Goal: Use online tool/utility: Use online tool/utility

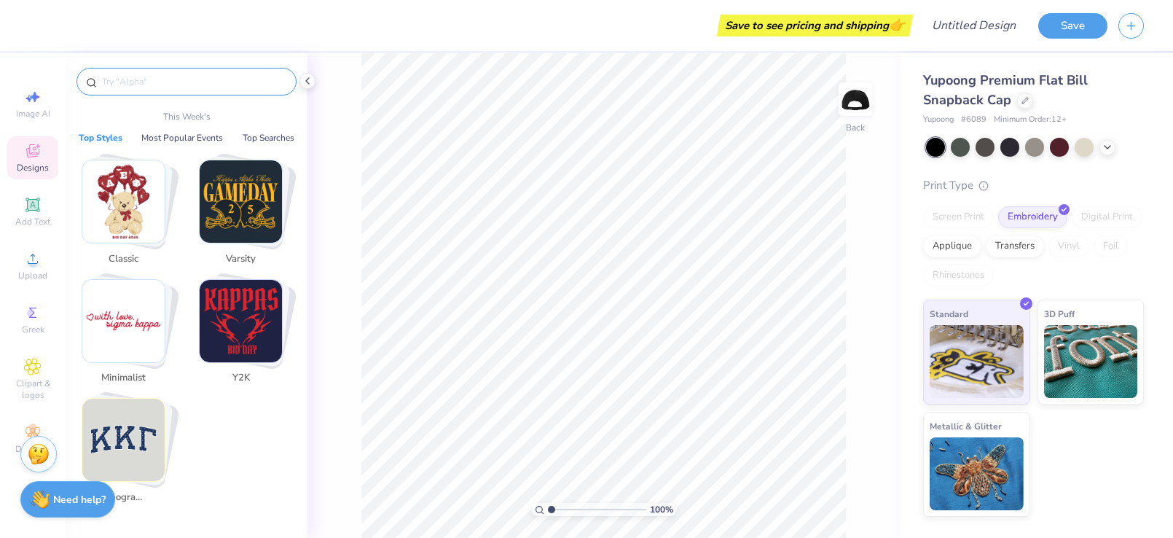
click at [141, 82] on input "text" at bounding box center [194, 81] width 187 height 15
click at [310, 81] on icon at bounding box center [308, 81] width 12 height 12
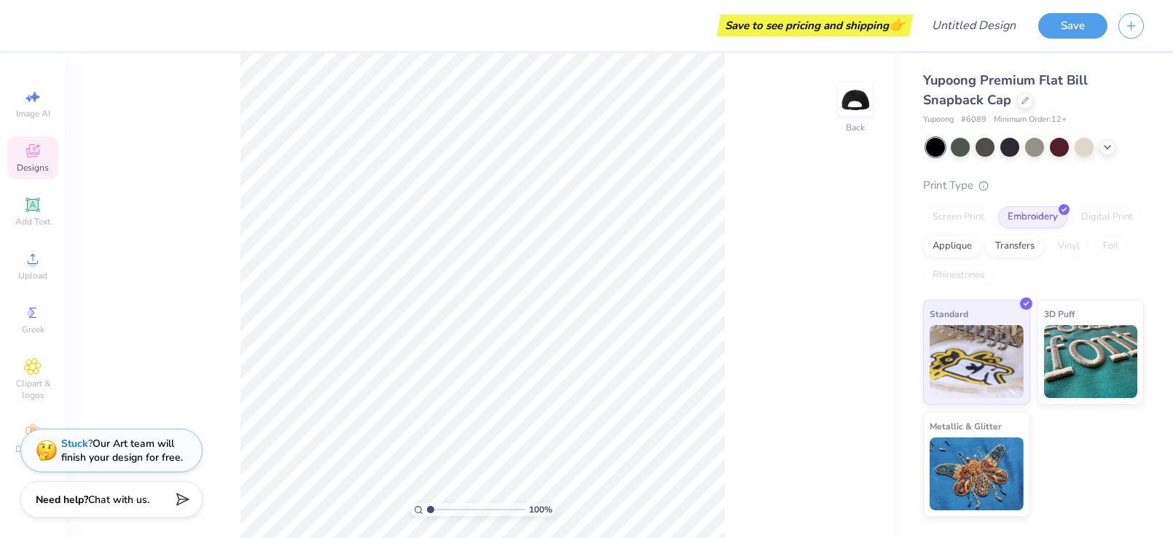
click at [29, 146] on icon at bounding box center [32, 150] width 13 height 13
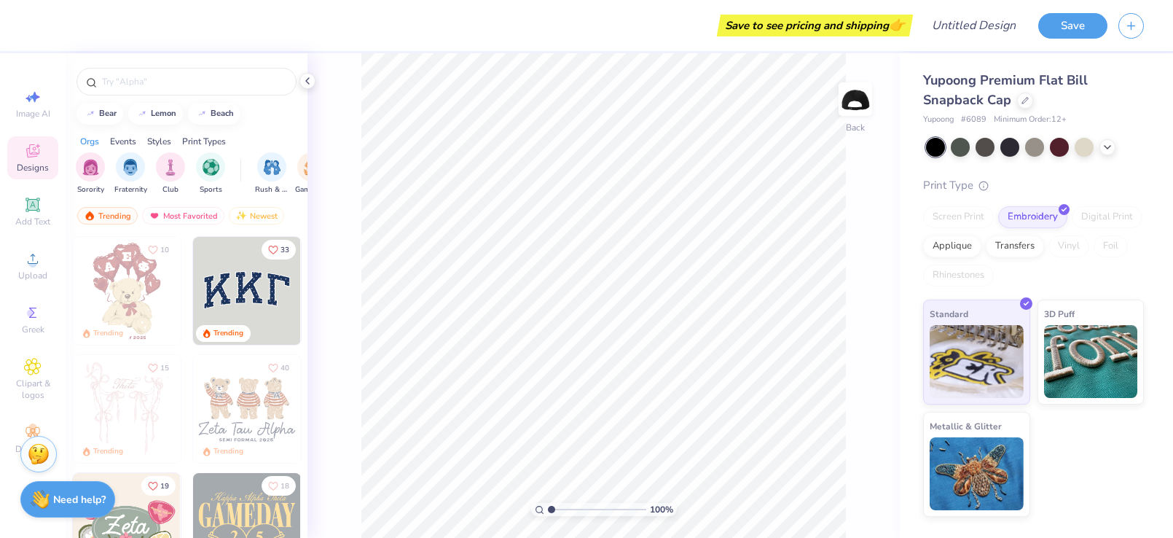
click at [29, 146] on icon at bounding box center [32, 150] width 13 height 13
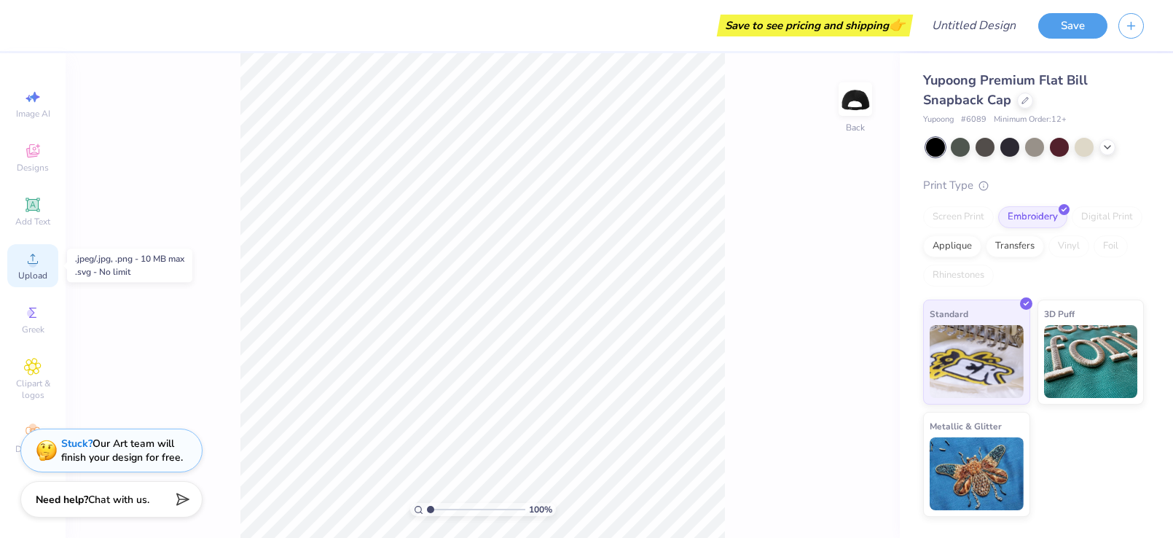
click at [34, 253] on icon at bounding box center [32, 258] width 17 height 17
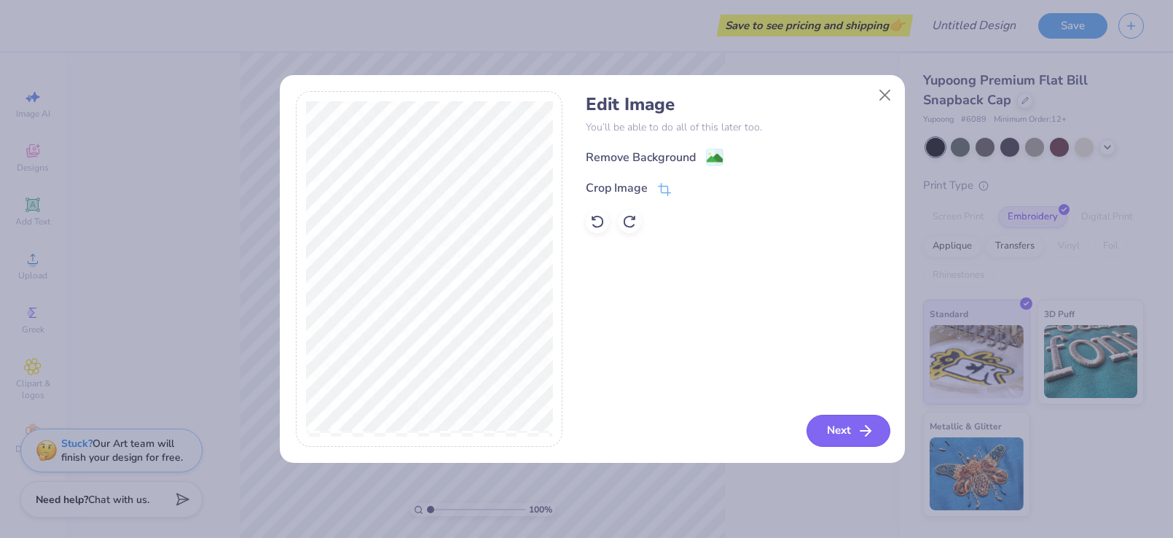
click at [818, 423] on button "Next" at bounding box center [849, 431] width 84 height 32
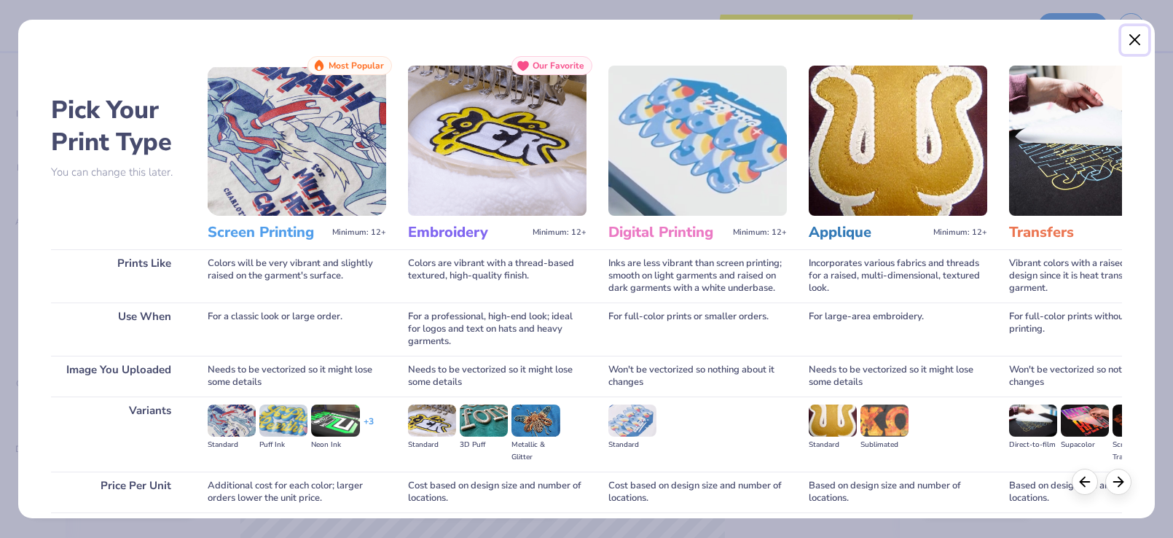
click at [1129, 36] on button "Close" at bounding box center [1136, 40] width 28 height 28
